Goal: Information Seeking & Learning: Learn about a topic

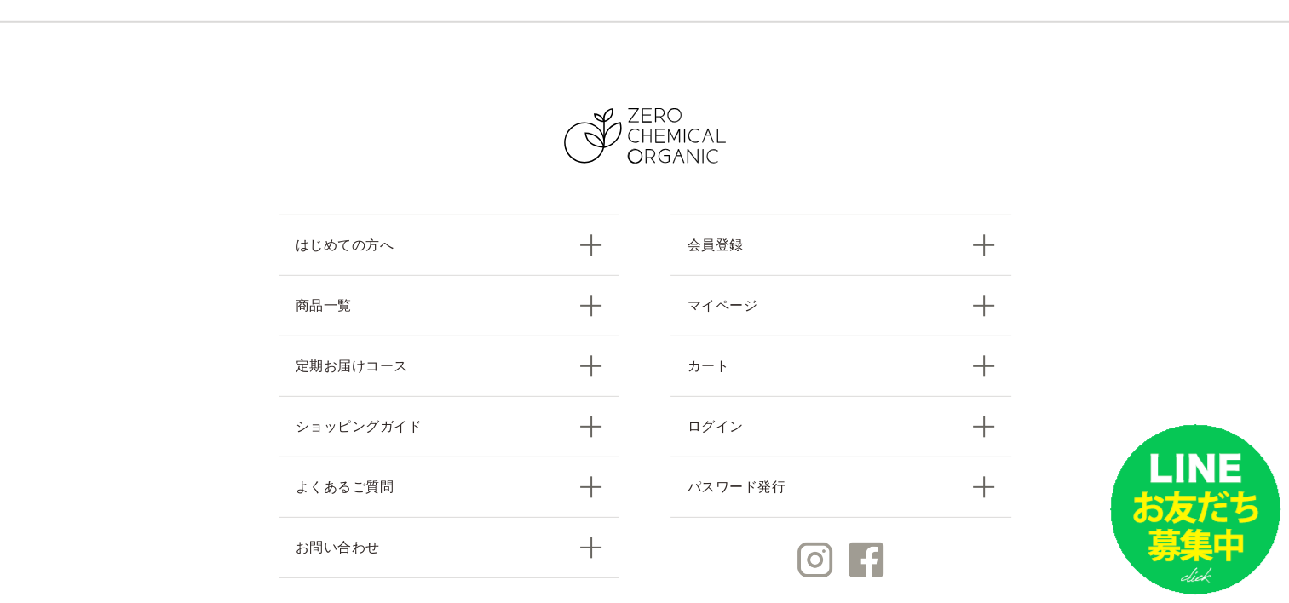
scroll to position [4915, 0]
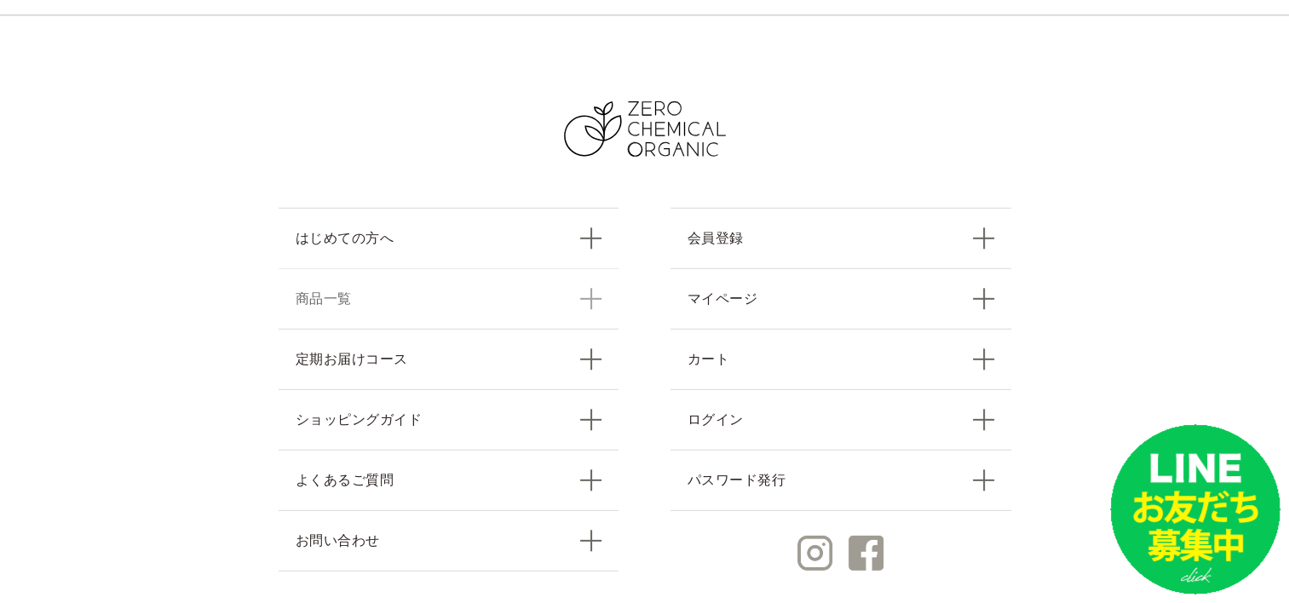
click at [581, 268] on link "商品一覧" at bounding box center [449, 298] width 341 height 60
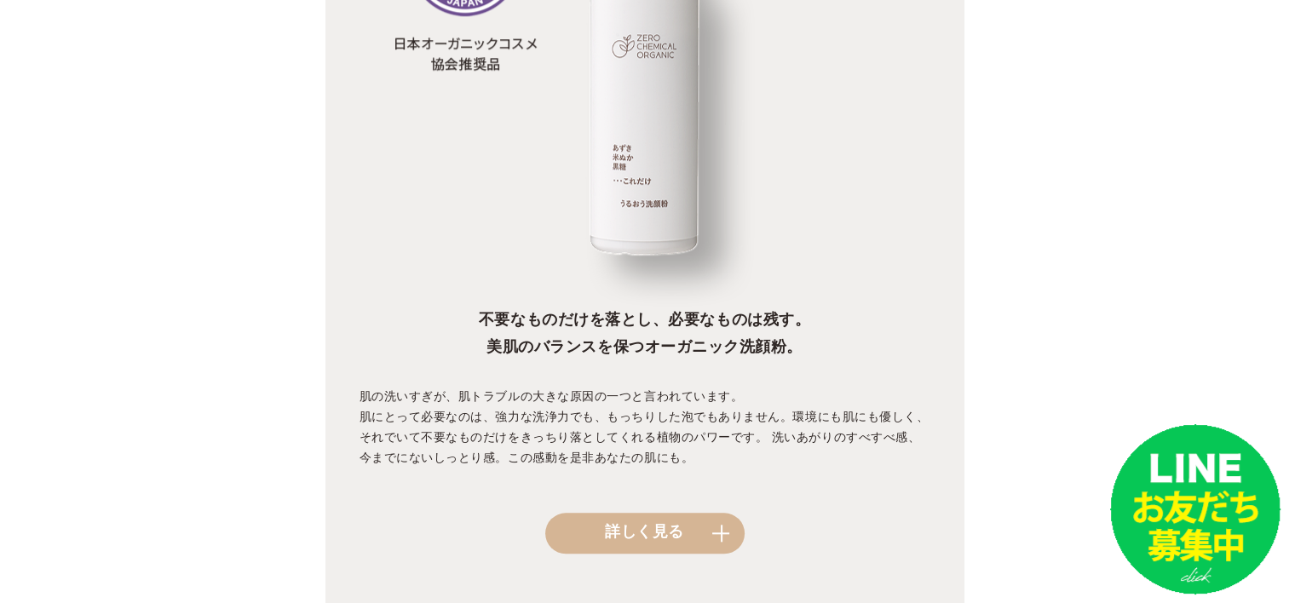
scroll to position [1678, 0]
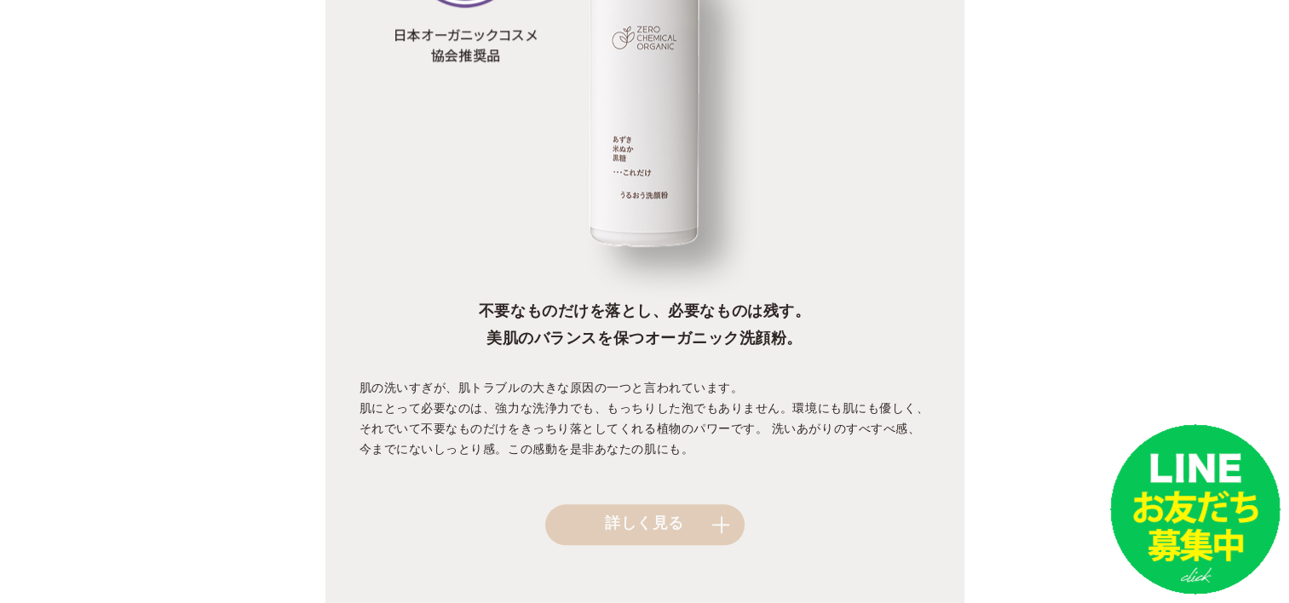
click at [620, 510] on link "詳しく見る" at bounding box center [644, 524] width 199 height 41
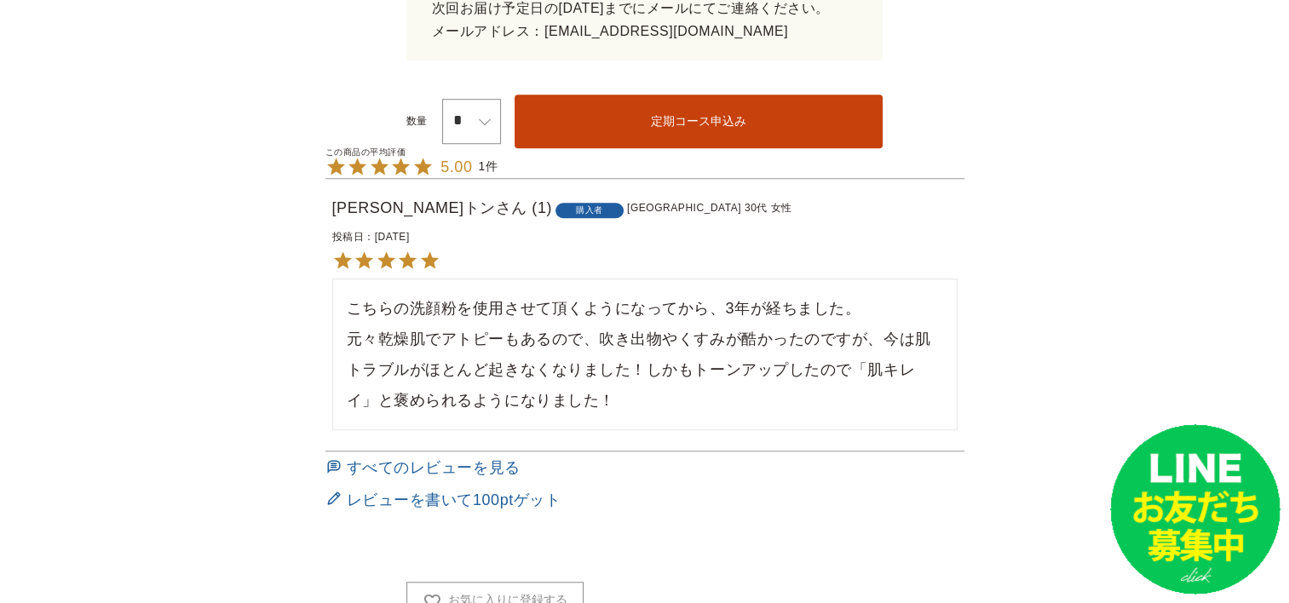
scroll to position [1448, 0]
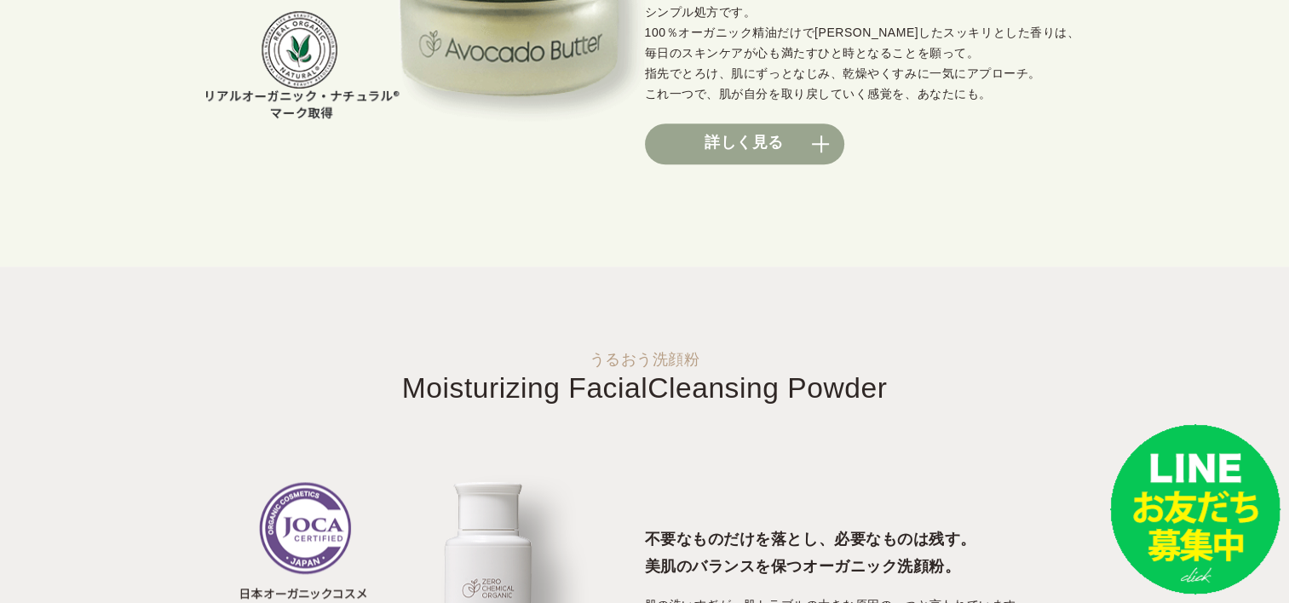
scroll to position [1472, 0]
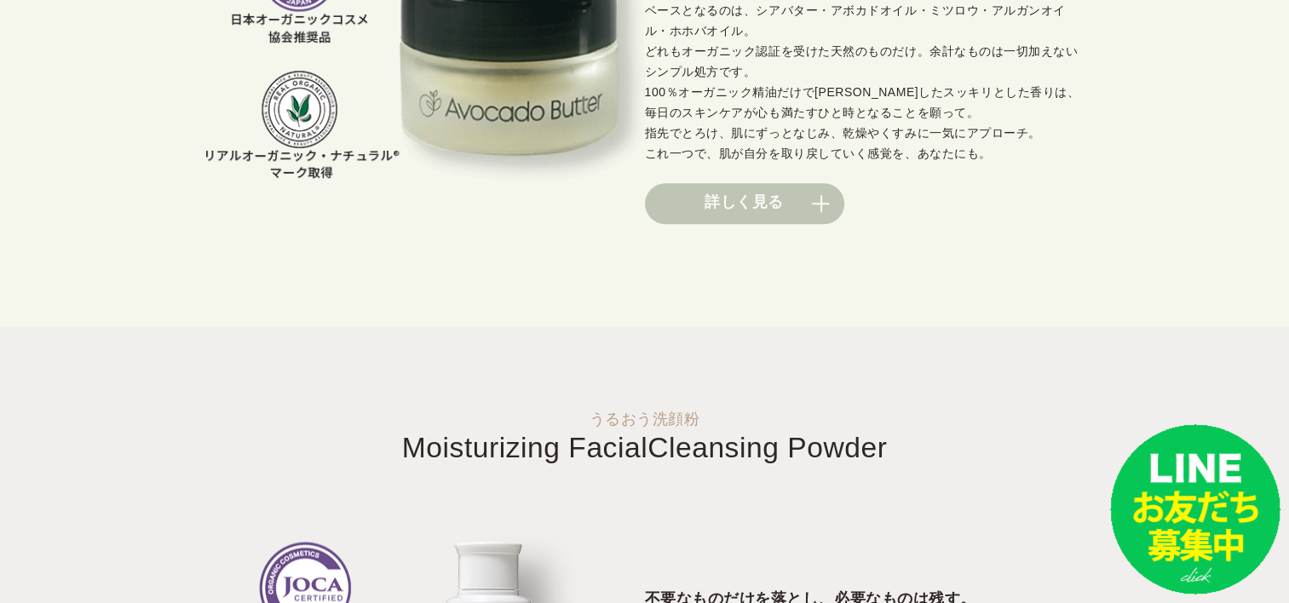
click at [747, 213] on link "詳しく見る" at bounding box center [744, 203] width 199 height 41
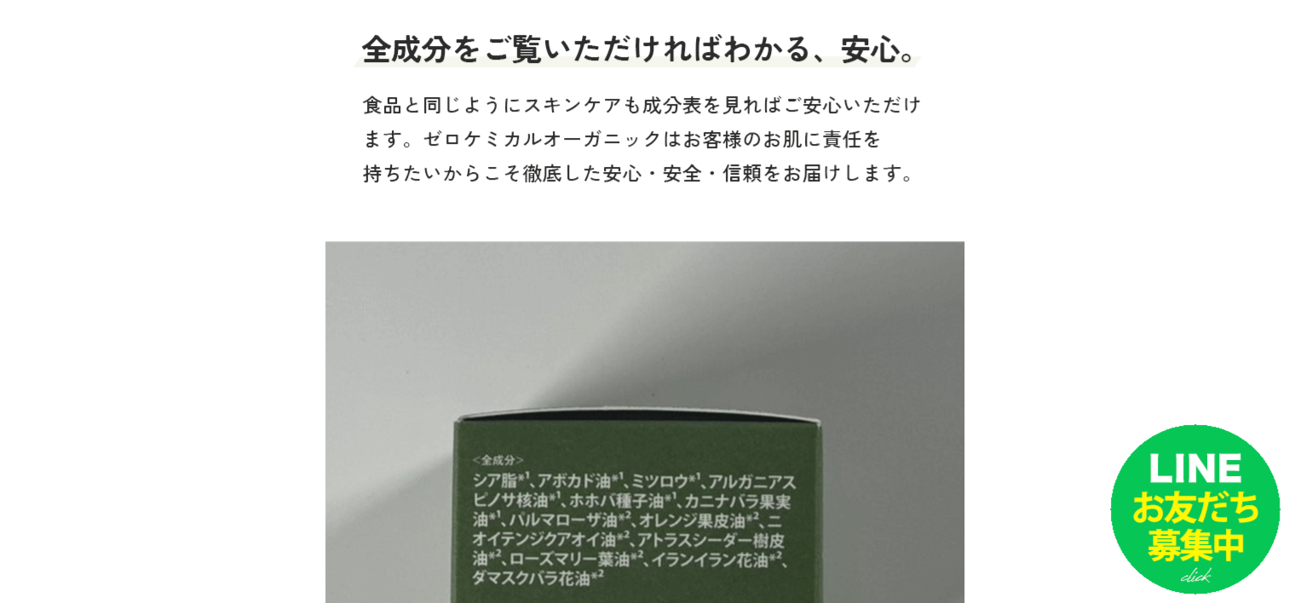
scroll to position [7331, 0]
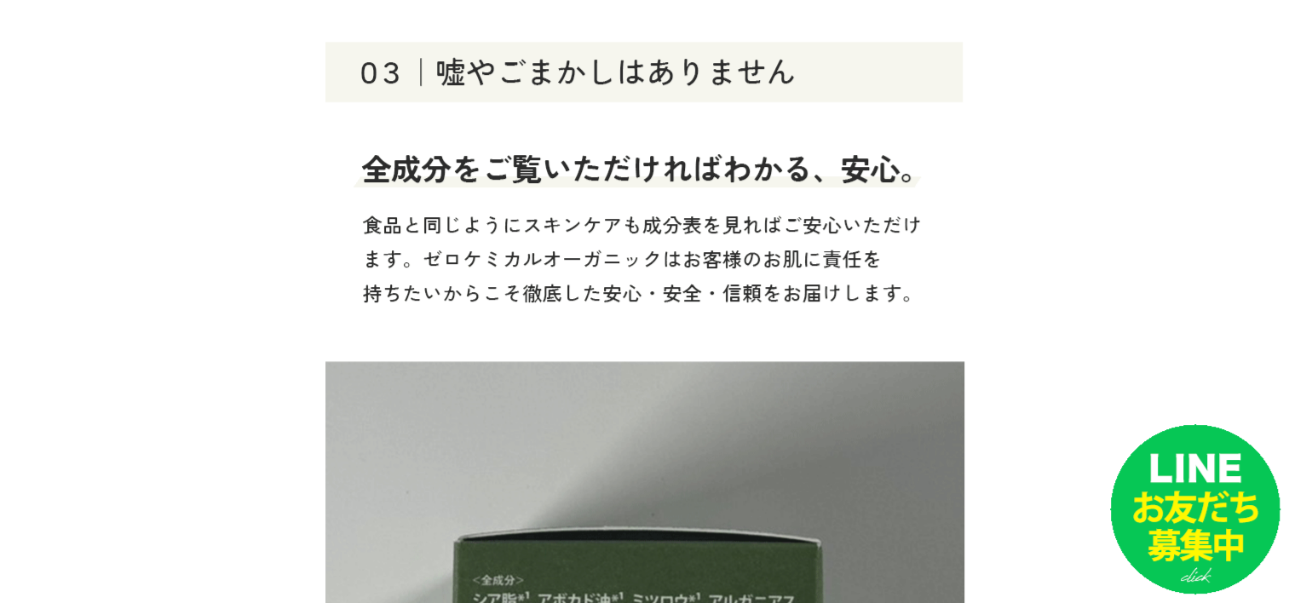
drag, startPoint x: 1274, startPoint y: 185, endPoint x: 1268, endPoint y: 206, distance: 22.1
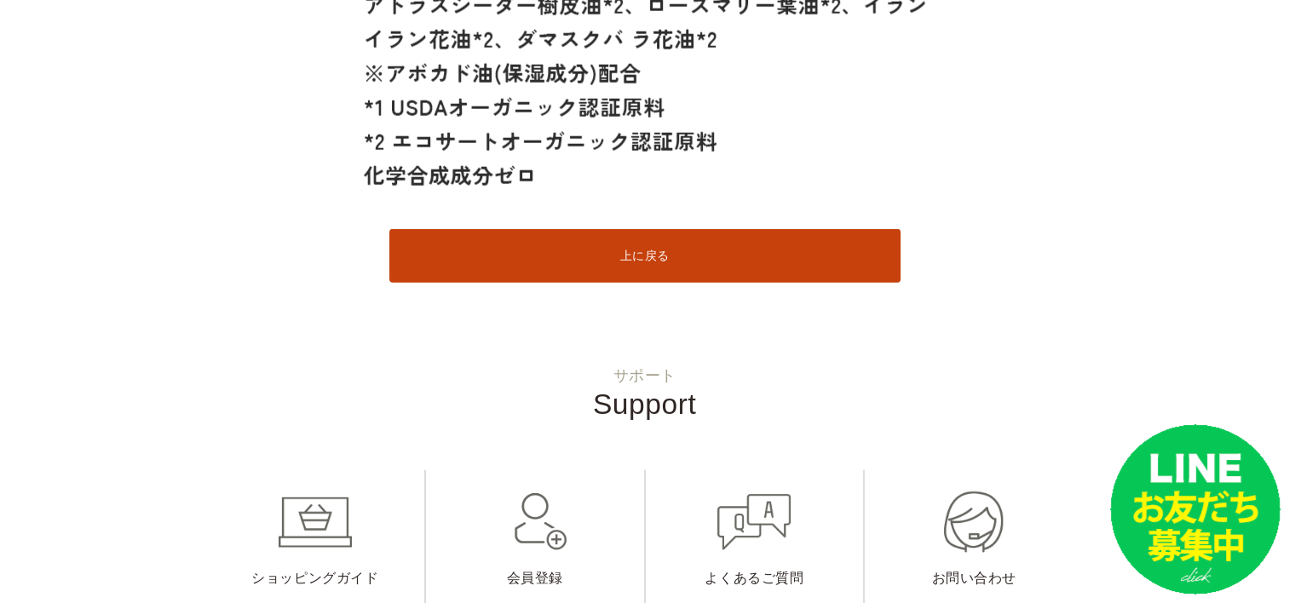
scroll to position [23411, 0]
